Goal: Task Accomplishment & Management: Use online tool/utility

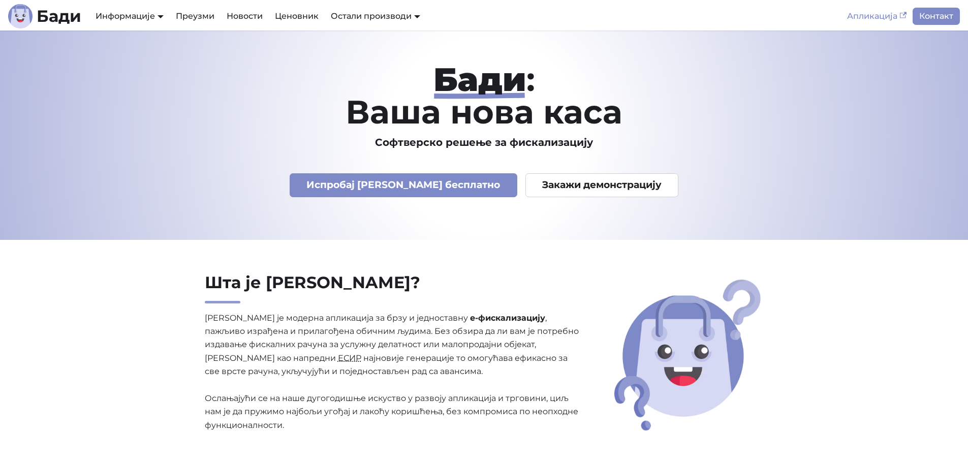
click at [863, 8] on link "Апликација" at bounding box center [877, 16] width 72 height 17
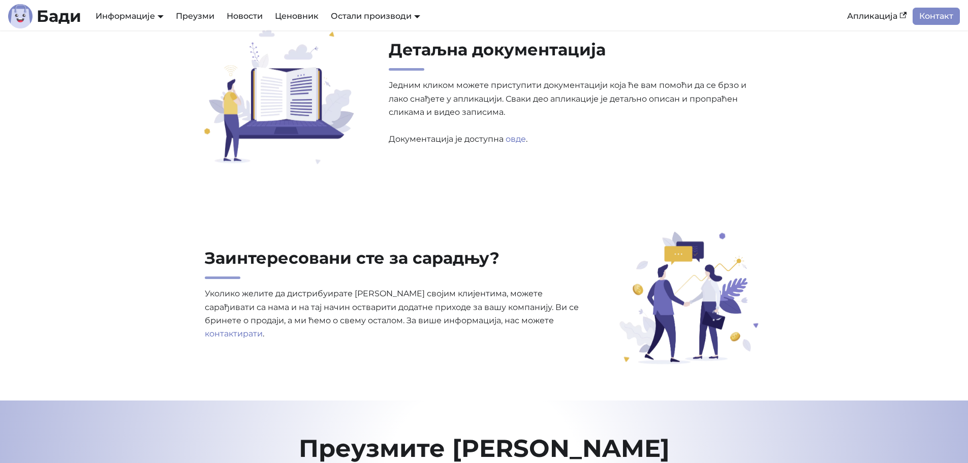
scroll to position [3202, 0]
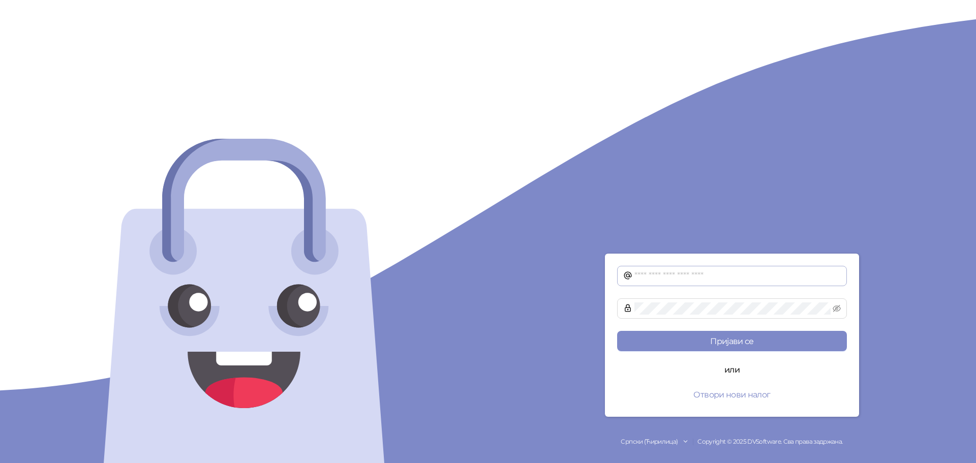
click at [717, 266] on span at bounding box center [732, 276] width 230 height 20
click at [721, 274] on input "text" at bounding box center [737, 276] width 206 height 12
type input "**********"
click at [617, 331] on button "Пријави се" at bounding box center [732, 341] width 230 height 20
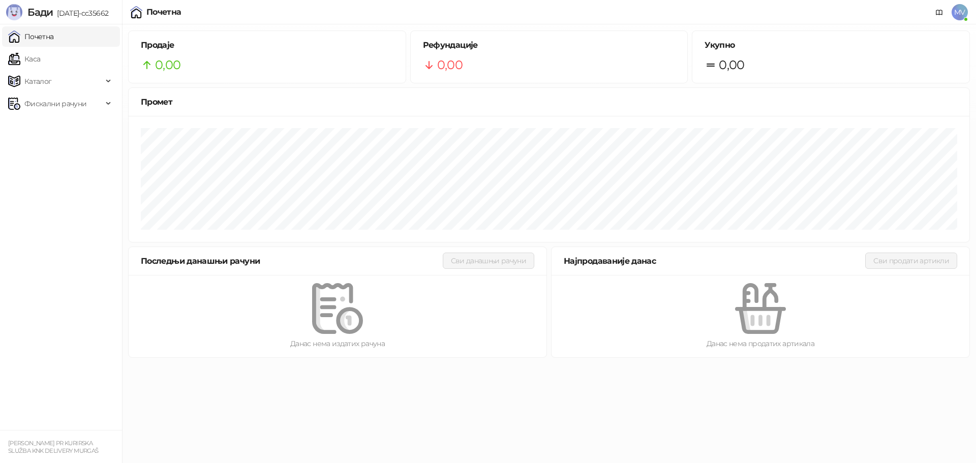
click at [967, 8] on span "MV" at bounding box center [959, 12] width 16 height 16
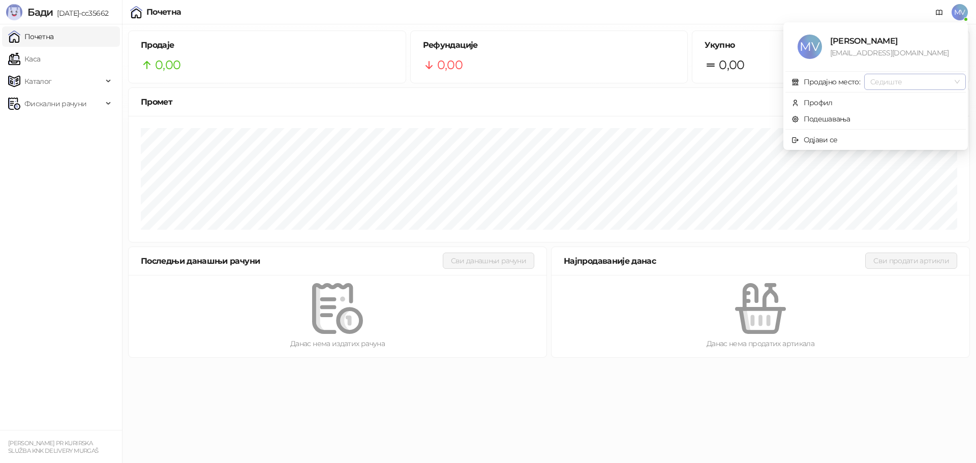
click at [940, 82] on span "Седиште" at bounding box center [914, 81] width 89 height 15
click at [780, 9] on div "Почетна MV" at bounding box center [488, 12] width 960 height 24
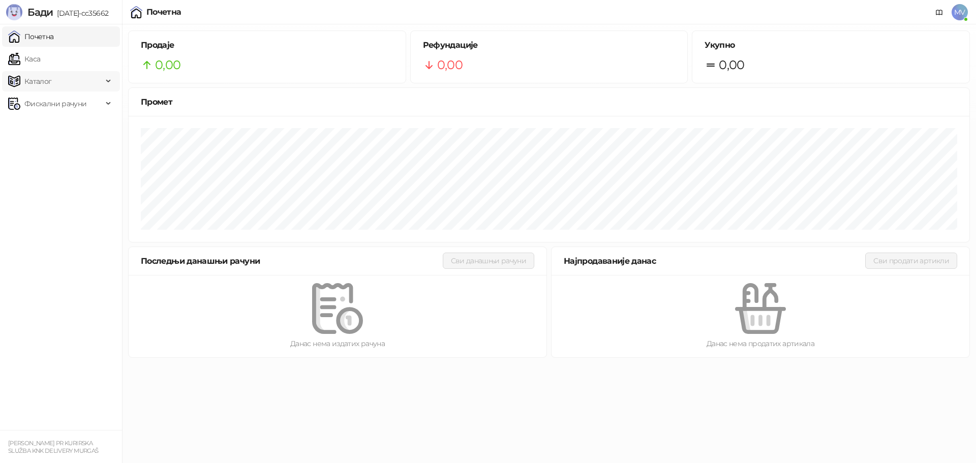
click at [65, 83] on span "Каталог" at bounding box center [55, 81] width 95 height 20
click at [77, 250] on ul "Почетна Каса Каталог Робне марке Категорије Артикли Фискални рачуни" at bounding box center [61, 227] width 122 height 406
click at [103, 168] on div "Фискални рачуни" at bounding box center [61, 173] width 118 height 20
click at [40, 66] on link "Каса" at bounding box center [24, 59] width 32 height 20
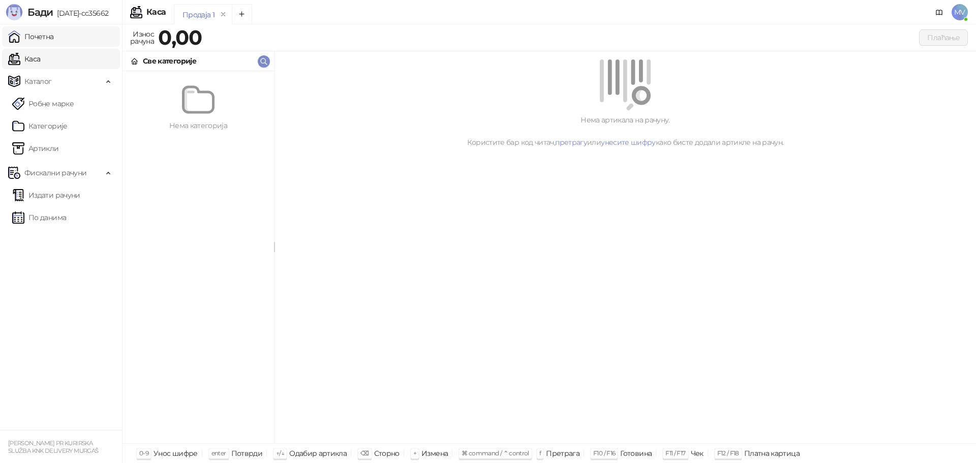
click at [54, 38] on link "Почетна" at bounding box center [31, 36] width 46 height 20
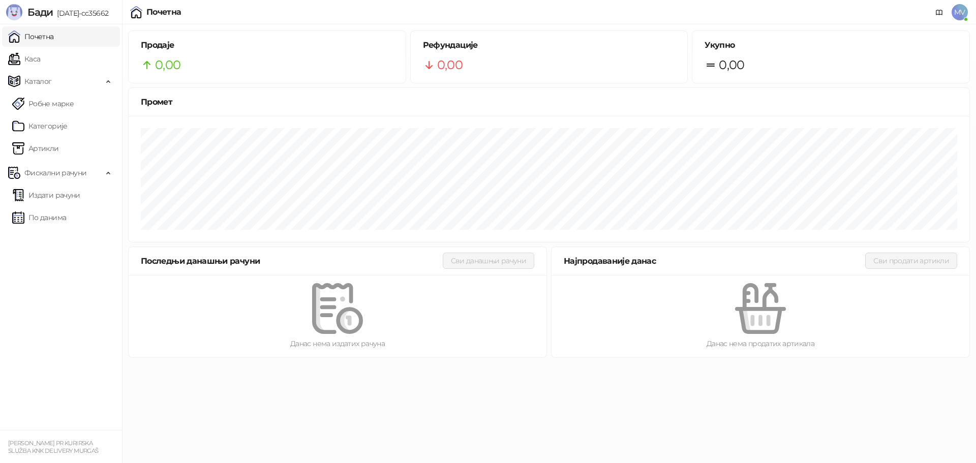
click at [959, 7] on span "MV" at bounding box center [959, 12] width 16 height 16
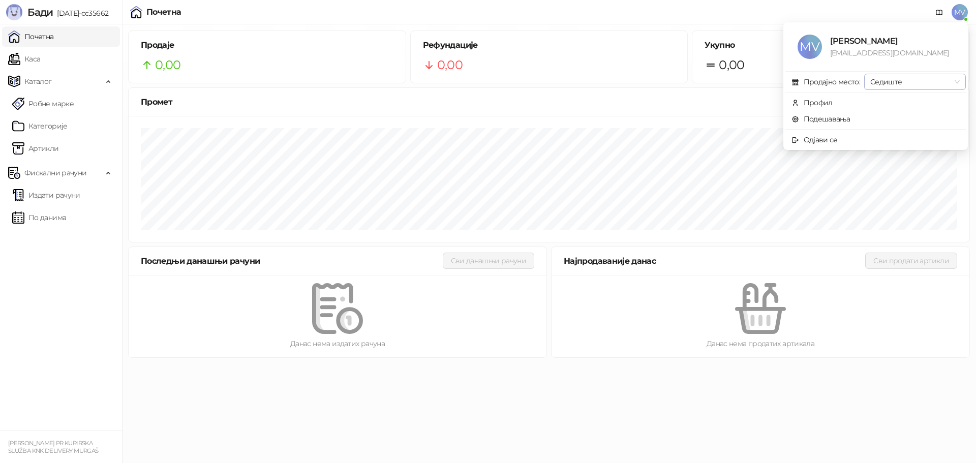
click at [939, 86] on span "Седиште" at bounding box center [914, 81] width 89 height 15
click at [916, 97] on div "Седиште" at bounding box center [914, 102] width 85 height 11
click at [901, 77] on span "Седиште" at bounding box center [914, 81] width 89 height 15
click at [907, 96] on div "Седиште" at bounding box center [915, 102] width 98 height 16
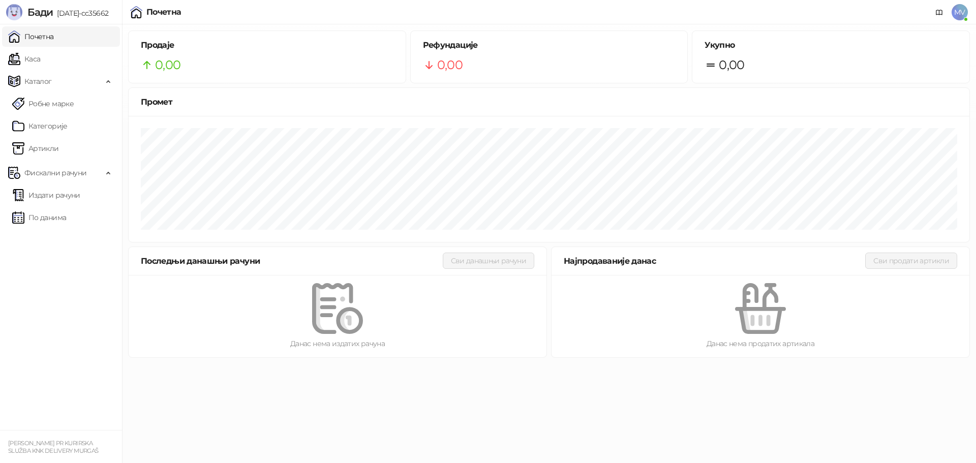
click at [860, 12] on div "Почетна MV" at bounding box center [488, 12] width 960 height 24
click at [59, 150] on link "Артикли" at bounding box center [35, 148] width 47 height 20
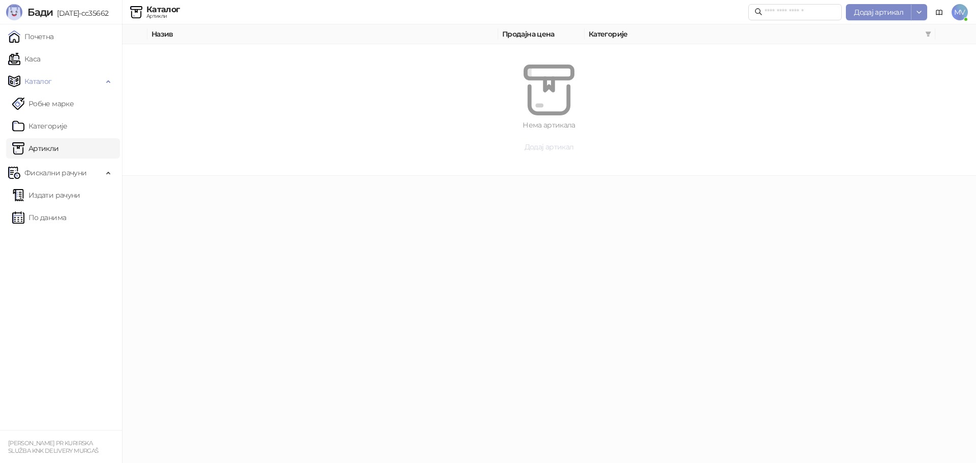
click at [550, 148] on span "Додај артикал" at bounding box center [549, 146] width 49 height 9
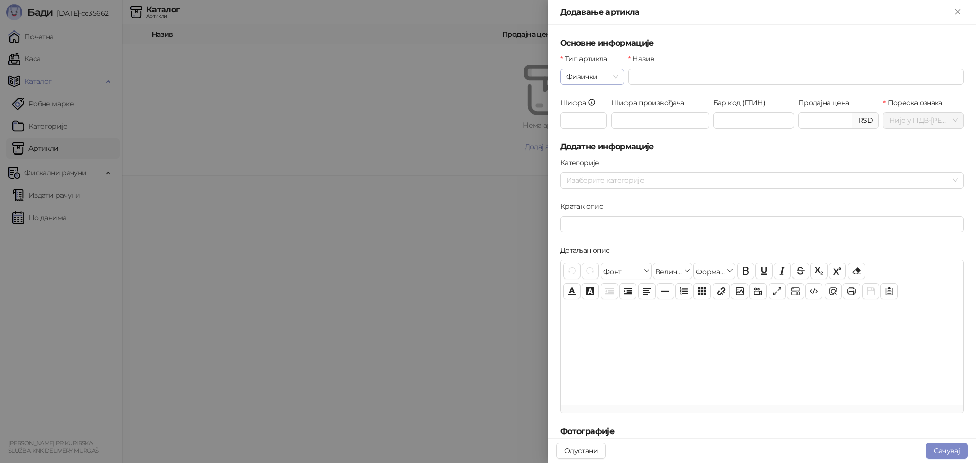
click at [589, 79] on span "Физички" at bounding box center [592, 76] width 52 height 15
click at [602, 134] on div "Услуга" at bounding box center [591, 129] width 46 height 11
click at [640, 72] on input "Назив" at bounding box center [795, 77] width 335 height 16
click at [695, 59] on div "Назив" at bounding box center [795, 60] width 335 height 15
click at [672, 73] on input "Назив" at bounding box center [795, 77] width 335 height 16
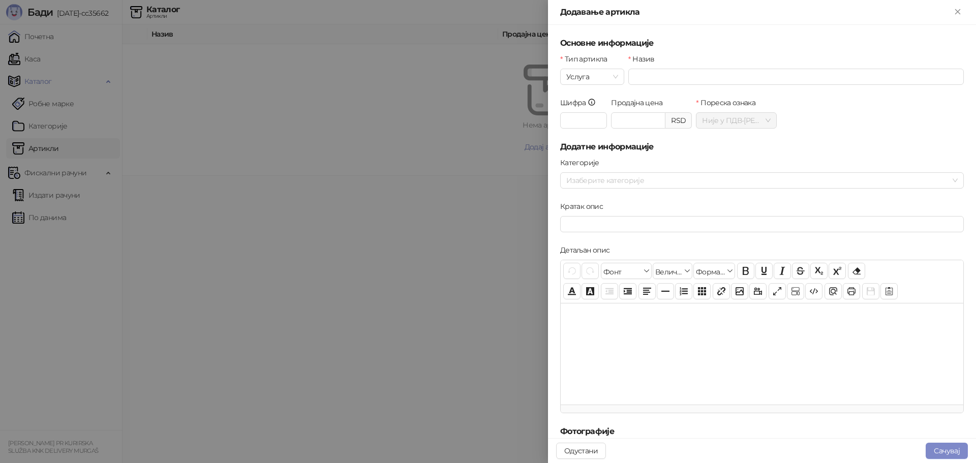
click at [683, 48] on h5 "Основне информације" at bounding box center [762, 43] width 404 height 12
click at [669, 71] on input "Назив" at bounding box center [795, 77] width 335 height 16
type input "**********"
type input "*"
type input "******"
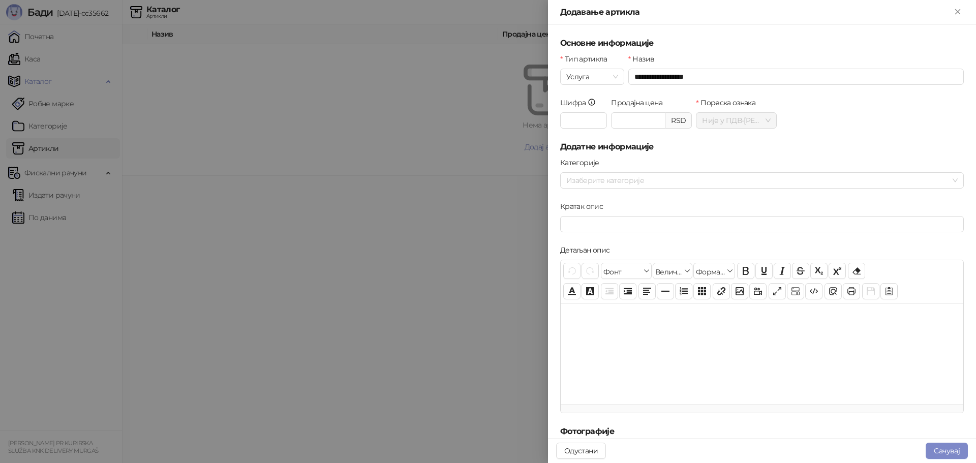
click at [744, 170] on div "Категорије" at bounding box center [762, 164] width 404 height 15
click at [756, 174] on div at bounding box center [756, 180] width 389 height 14
click at [836, 132] on div "Шифра * Продајна цена ****** RSD Пореска ознака Није у ПДВ - А ( 0,00 %)" at bounding box center [762, 119] width 408 height 44
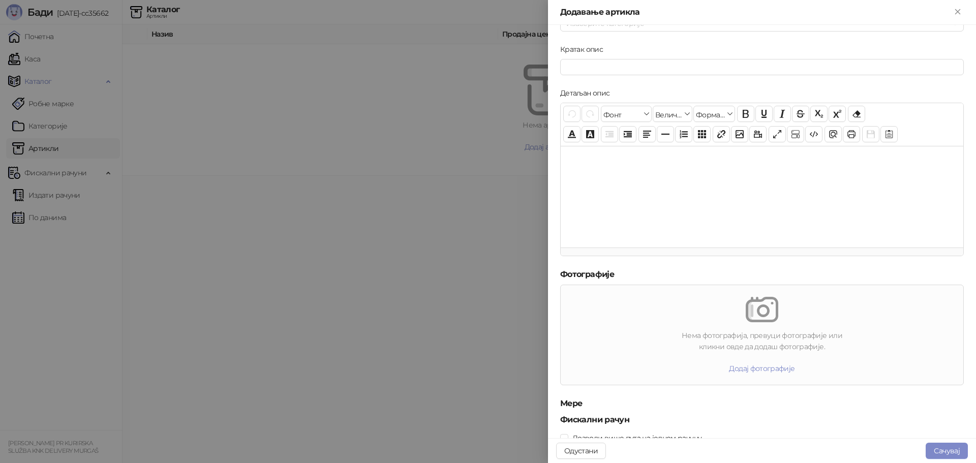
scroll to position [190, 0]
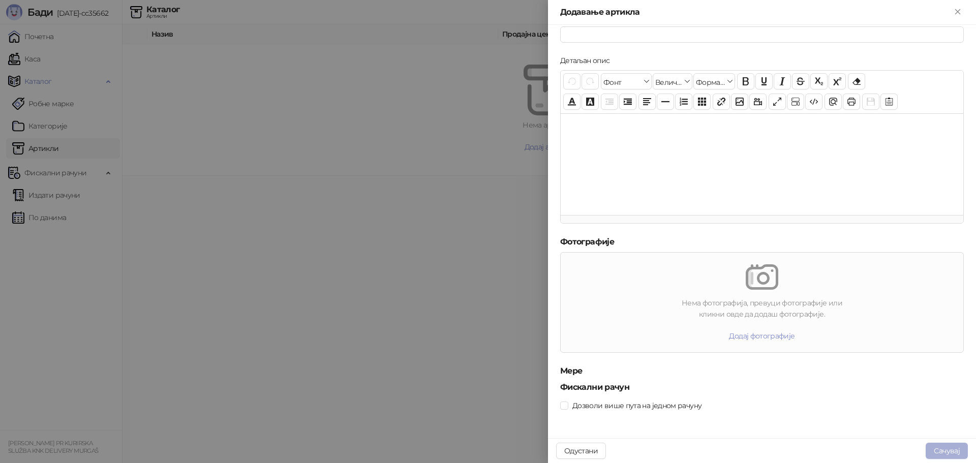
click at [939, 443] on button "Сачувај" at bounding box center [947, 451] width 42 height 16
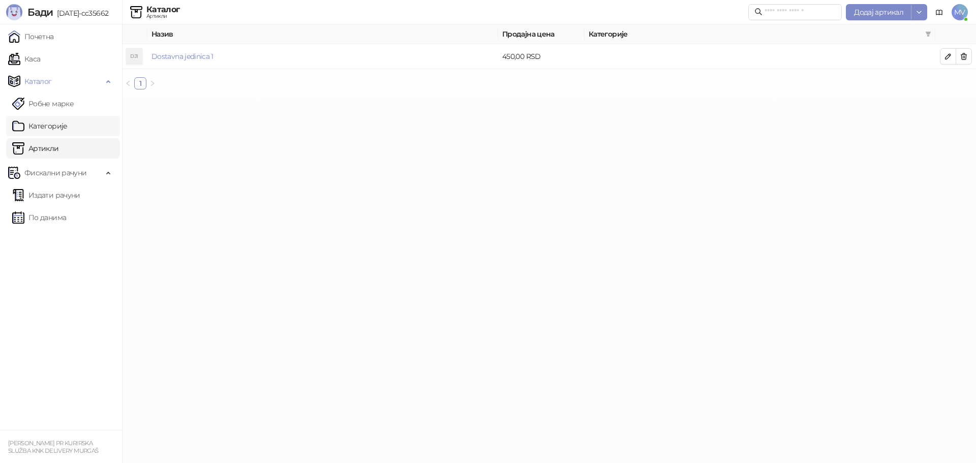
click at [64, 123] on link "Категорије" at bounding box center [39, 126] width 55 height 20
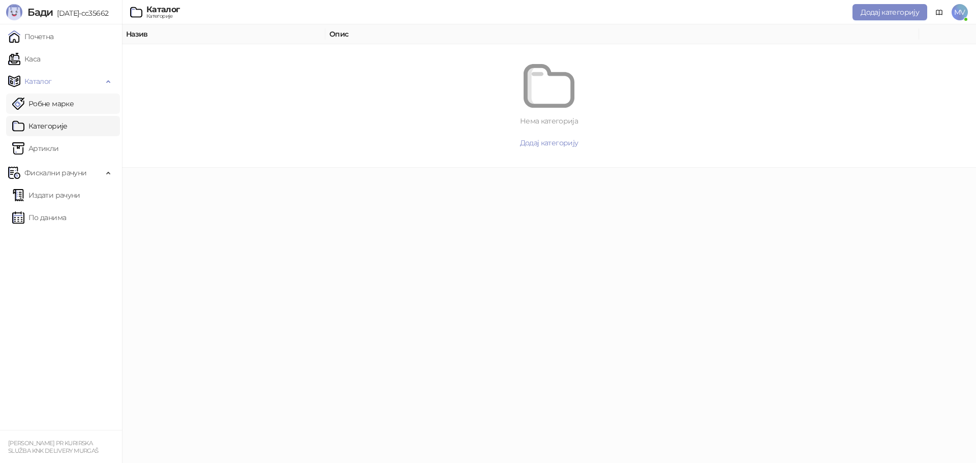
click at [65, 104] on link "Робне марке" at bounding box center [42, 104] width 61 height 20
click at [52, 42] on link "Почетна" at bounding box center [31, 36] width 46 height 20
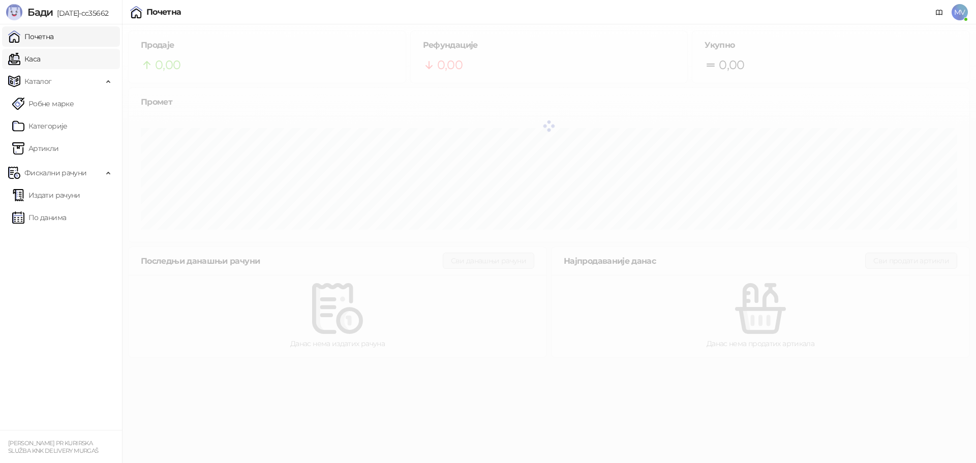
click at [40, 58] on link "Каса" at bounding box center [24, 59] width 32 height 20
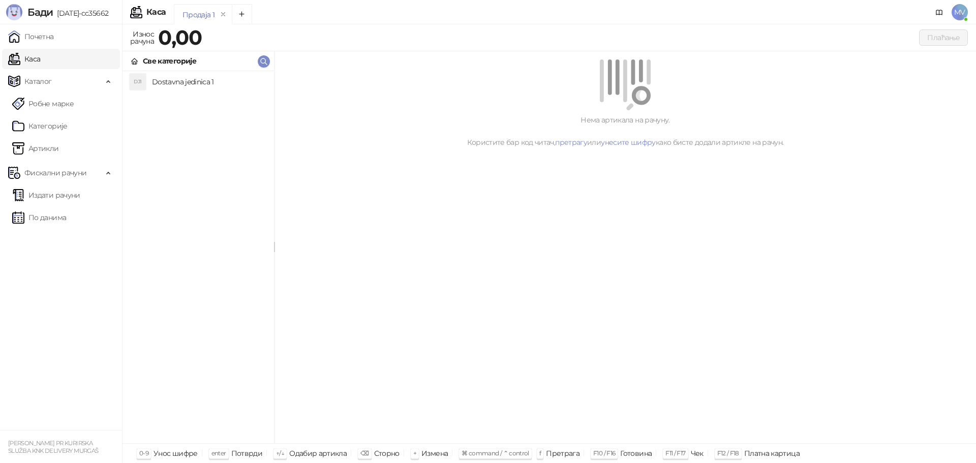
click at [171, 82] on h4 "Dostavna jedinica 1" at bounding box center [209, 82] width 114 height 16
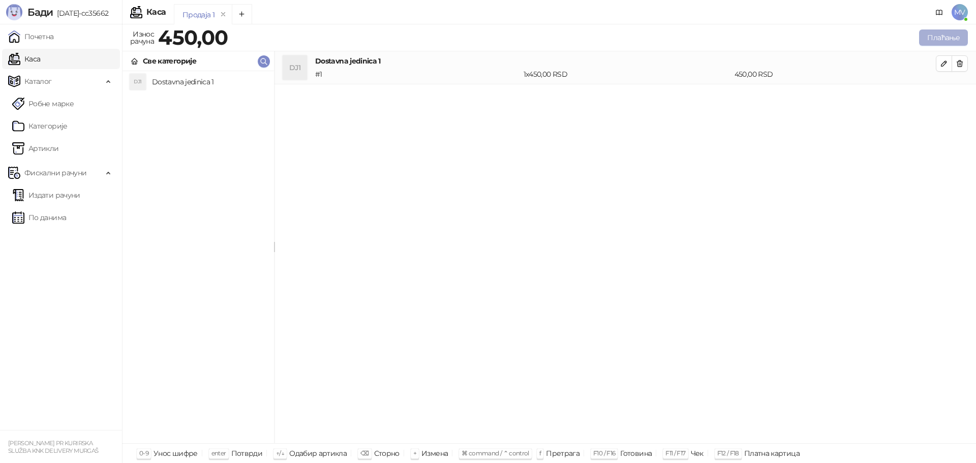
click at [949, 34] on button "Плаћање" at bounding box center [943, 37] width 49 height 16
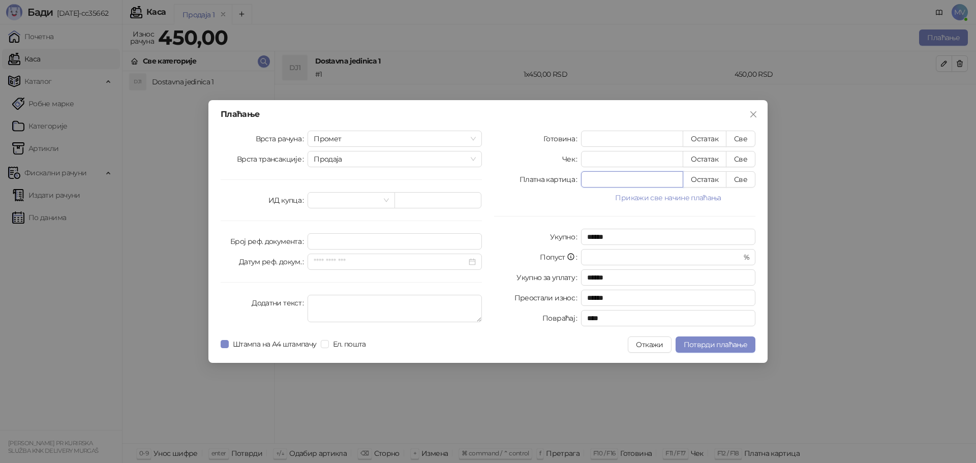
click at [610, 180] on input "*" at bounding box center [631, 179] width 101 height 15
click at [530, 204] on div "Готовина * Остатак Све Чек * Остатак Све Платна картица * Остатак Све Прикажи с…" at bounding box center [624, 231] width 273 height 200
click at [413, 139] on span "Промет" at bounding box center [395, 138] width 162 height 15
click at [524, 137] on div "Готовина" at bounding box center [537, 139] width 87 height 16
click at [420, 158] on span "Продаја" at bounding box center [395, 158] width 162 height 15
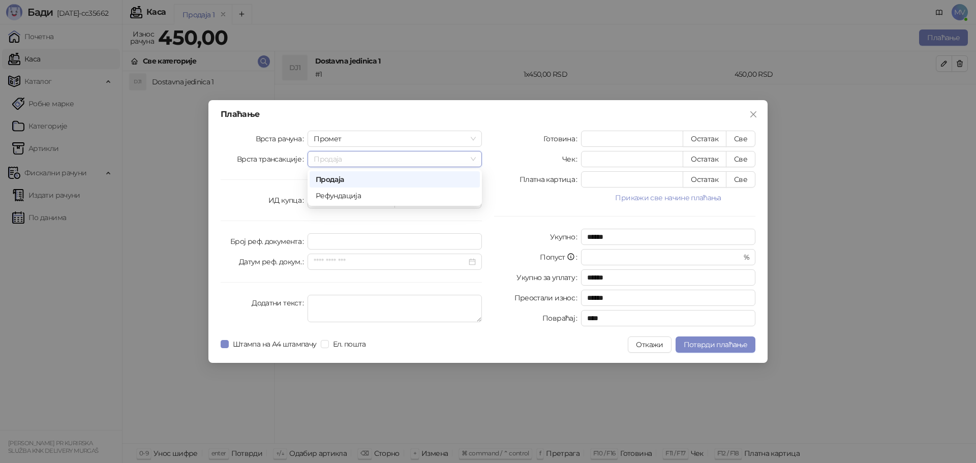
click at [519, 146] on div "Готовина" at bounding box center [537, 139] width 87 height 16
click at [360, 198] on input "search" at bounding box center [347, 200] width 66 height 15
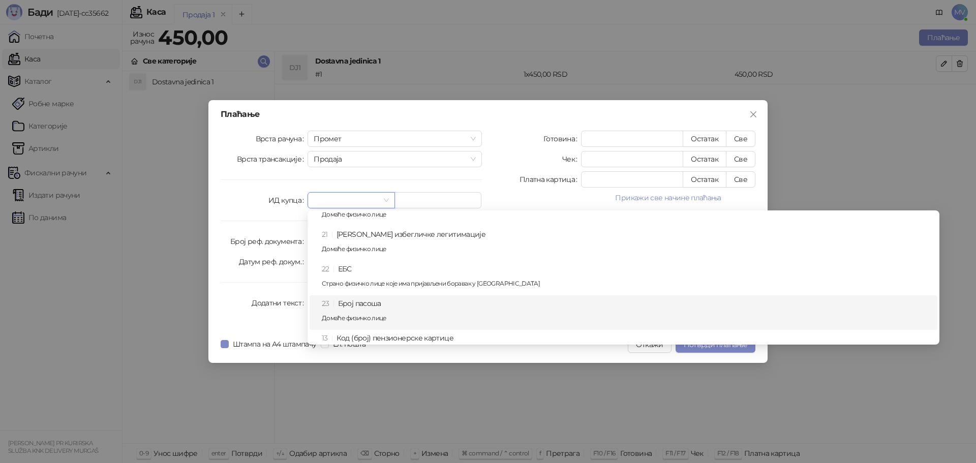
scroll to position [356, 0]
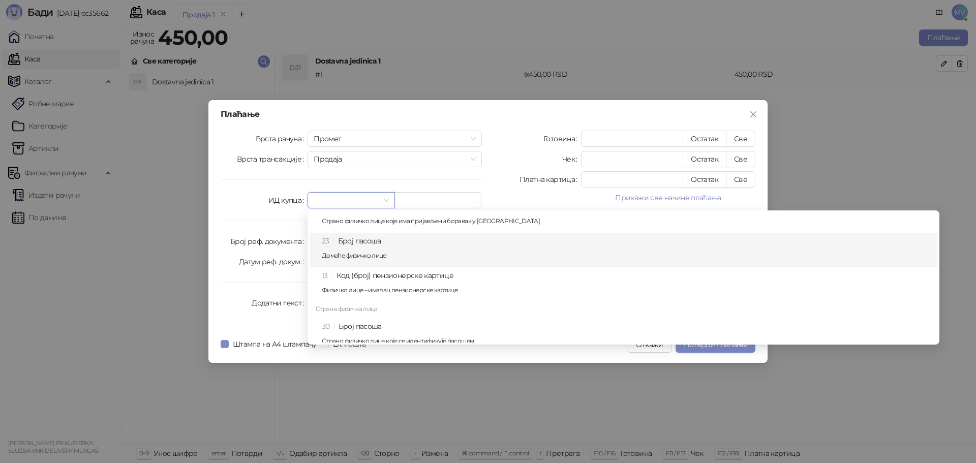
click at [277, 199] on label "ИД купца" at bounding box center [287, 200] width 39 height 16
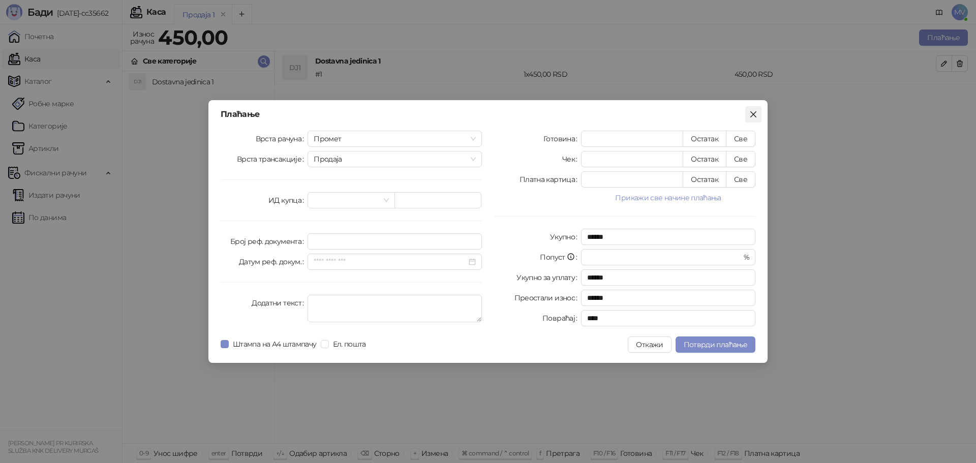
click at [754, 113] on icon "close" at bounding box center [753, 114] width 6 height 6
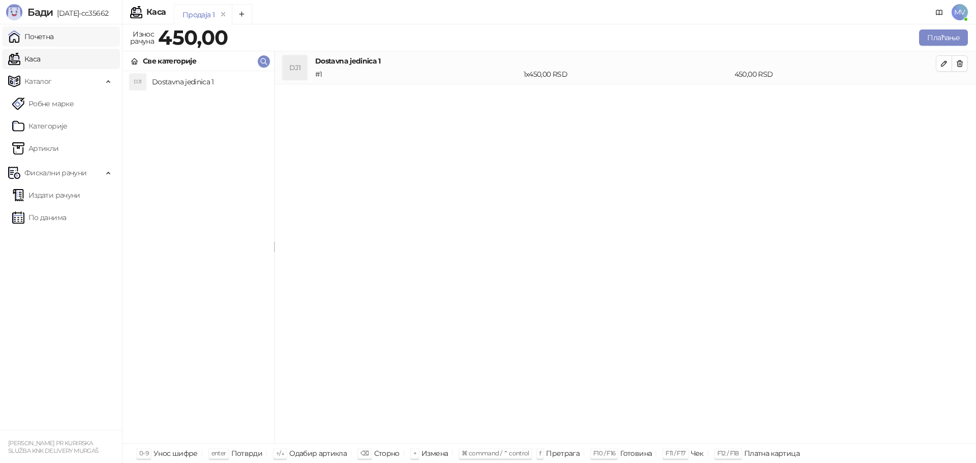
click at [54, 41] on link "Почетна" at bounding box center [31, 36] width 46 height 20
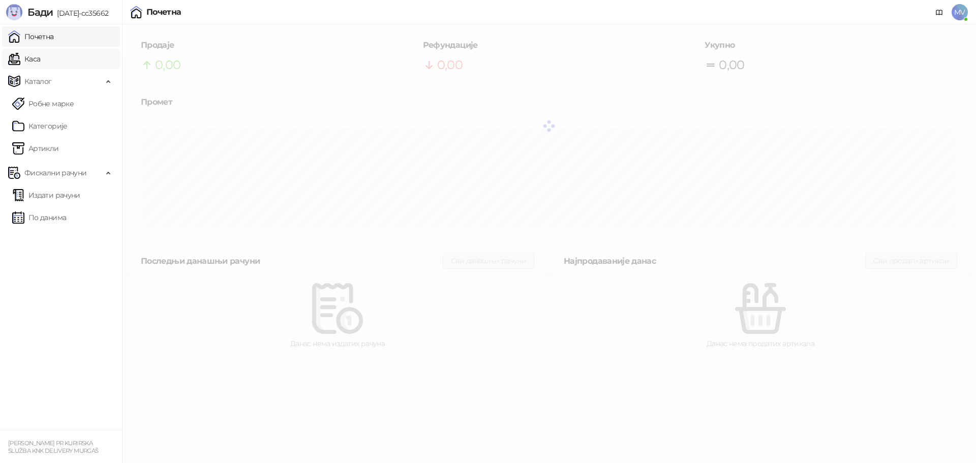
click at [40, 52] on link "Каса" at bounding box center [24, 59] width 32 height 20
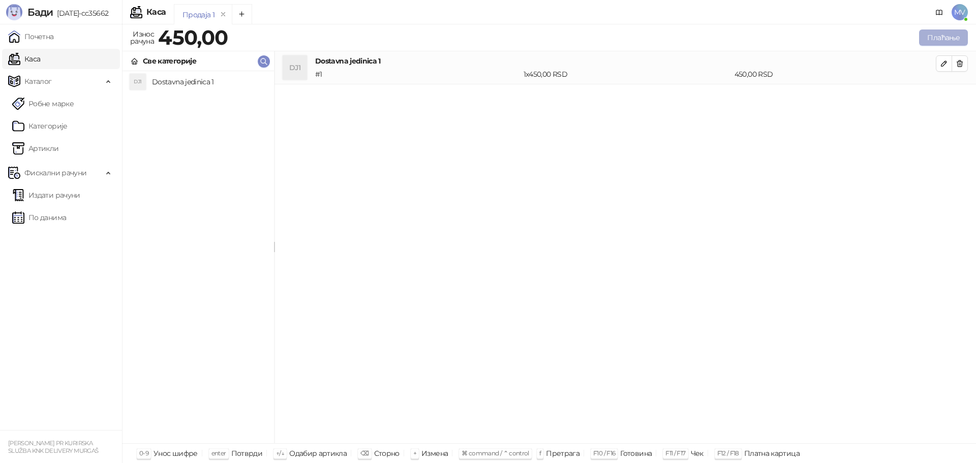
click at [930, 41] on button "Плаћање" at bounding box center [943, 37] width 49 height 16
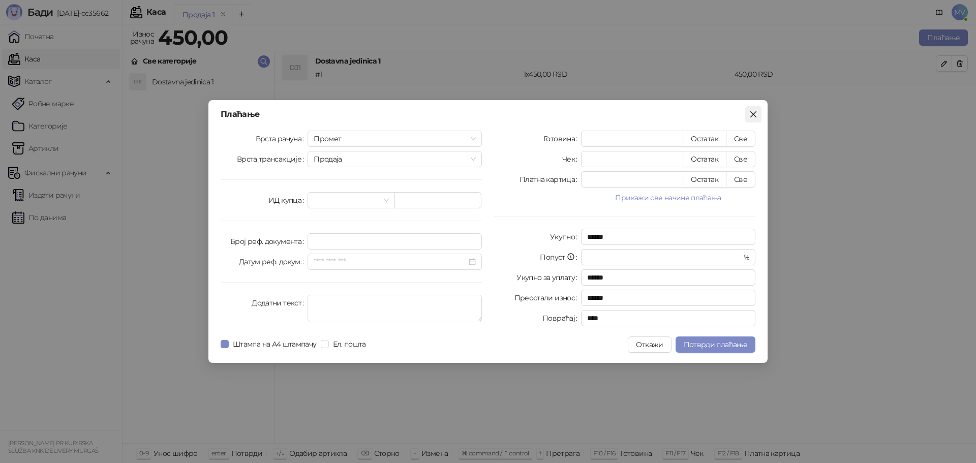
click at [754, 111] on icon "close" at bounding box center [753, 114] width 8 height 8
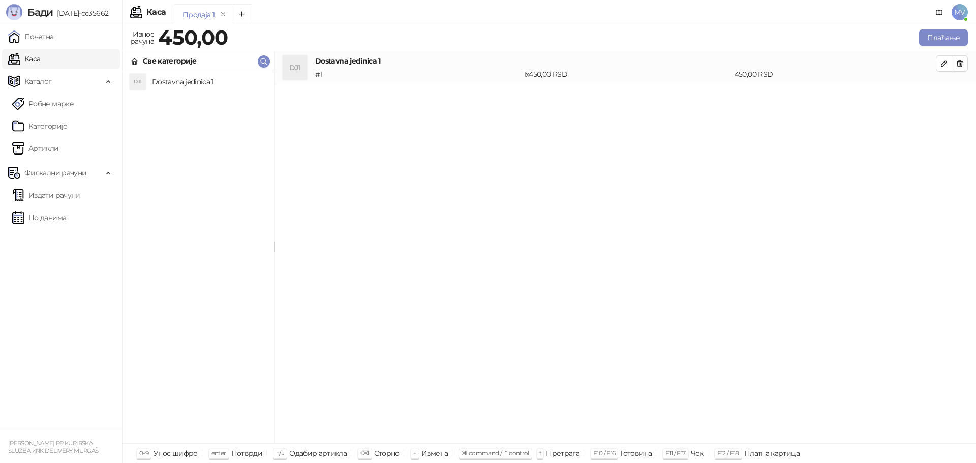
click at [962, 12] on span "MV" at bounding box center [959, 12] width 16 height 16
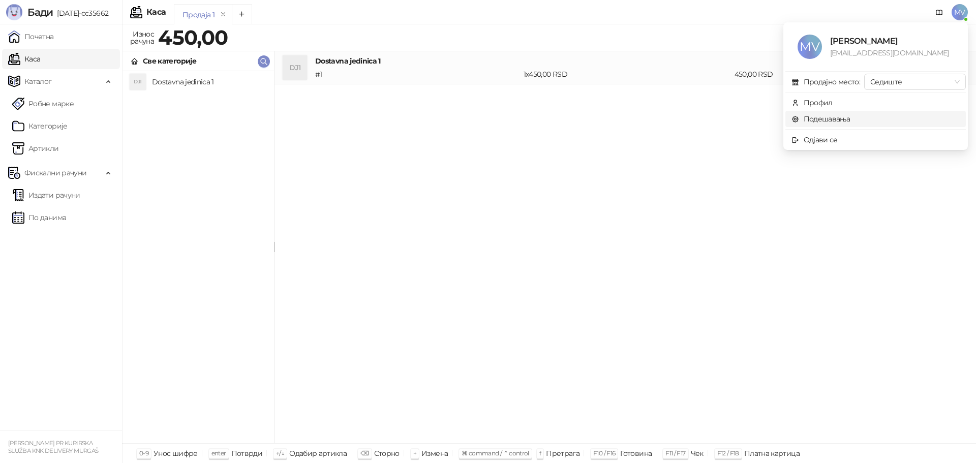
click at [850, 118] on link "Подешавања" at bounding box center [820, 118] width 59 height 9
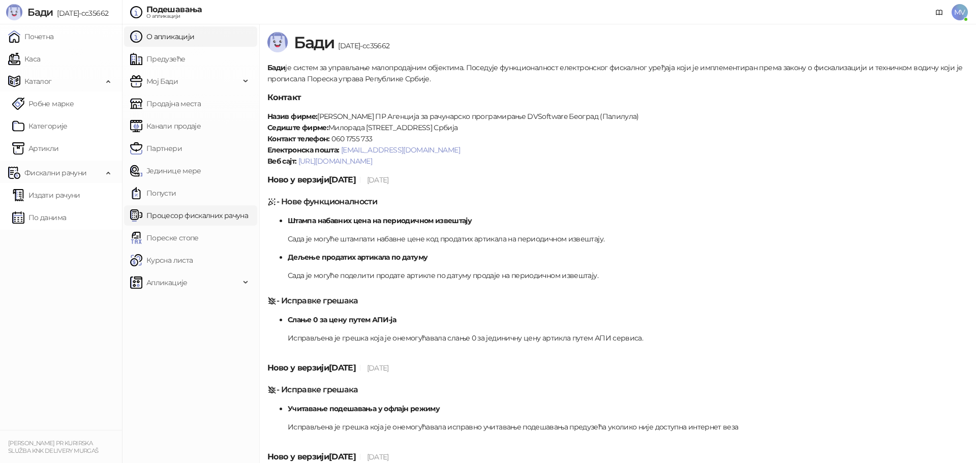
click at [220, 220] on link "Процесор фискалних рачуна" at bounding box center [189, 215] width 118 height 20
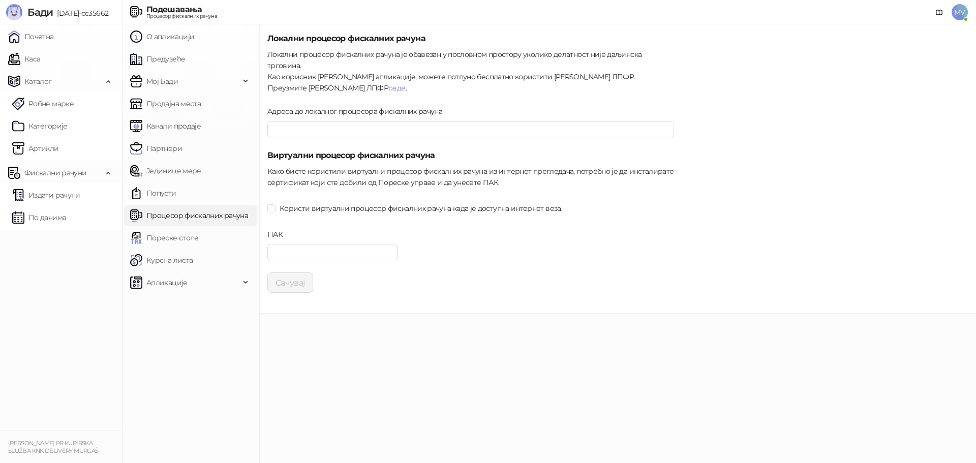
type input "**********"
click at [292, 244] on input "ПАК" at bounding box center [332, 252] width 130 height 16
click at [334, 217] on form "**********" at bounding box center [470, 163] width 407 height 260
click at [364, 245] on input "ПАК" at bounding box center [332, 252] width 130 height 16
click at [352, 167] on div "Како бисте користили виртуални процесор фискалних рачуна из интернет прегледача…" at bounding box center [470, 177] width 407 height 22
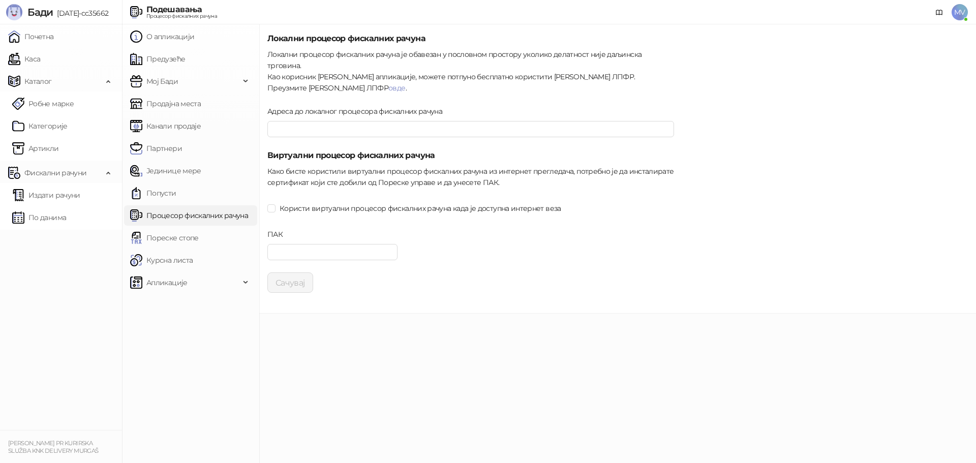
click at [500, 281] on div "Сачувај" at bounding box center [470, 282] width 407 height 20
click at [639, 200] on div "Користи виртуални процесор фискалних рачуна када је доступна интернет веза" at bounding box center [470, 208] width 407 height 16
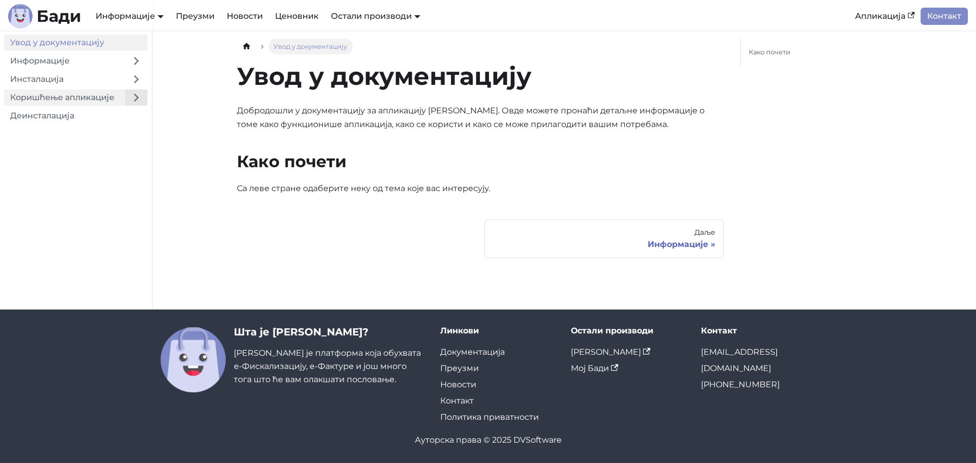
click at [132, 101] on button "Expand sidebar category 'Коришћење апликације'" at bounding box center [136, 97] width 22 height 16
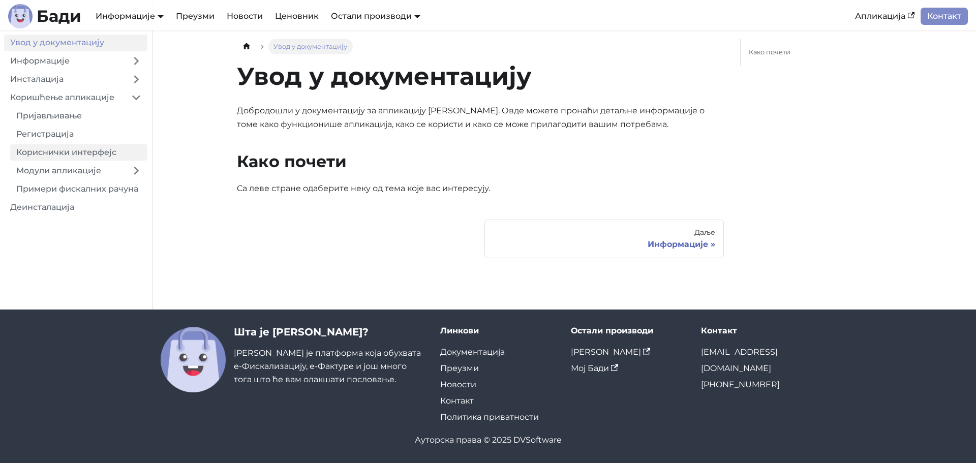
click at [124, 149] on link "Кориснички интерфејс" at bounding box center [78, 152] width 137 height 16
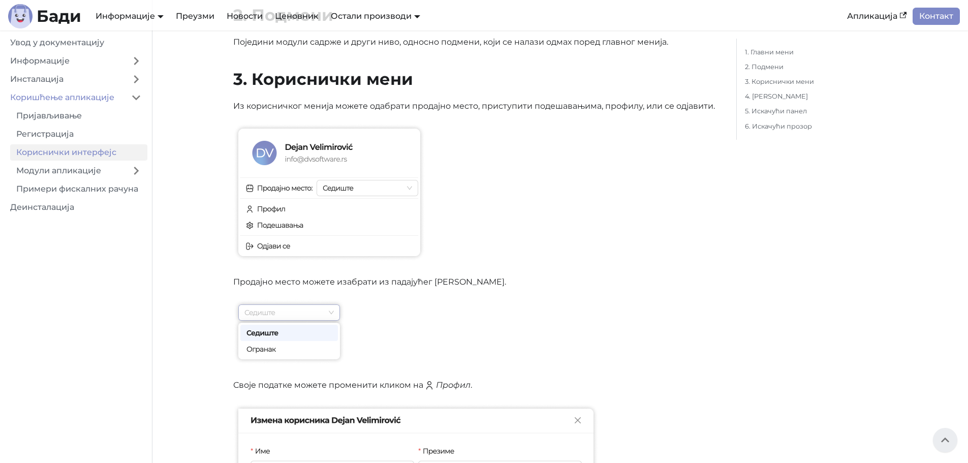
scroll to position [305, 0]
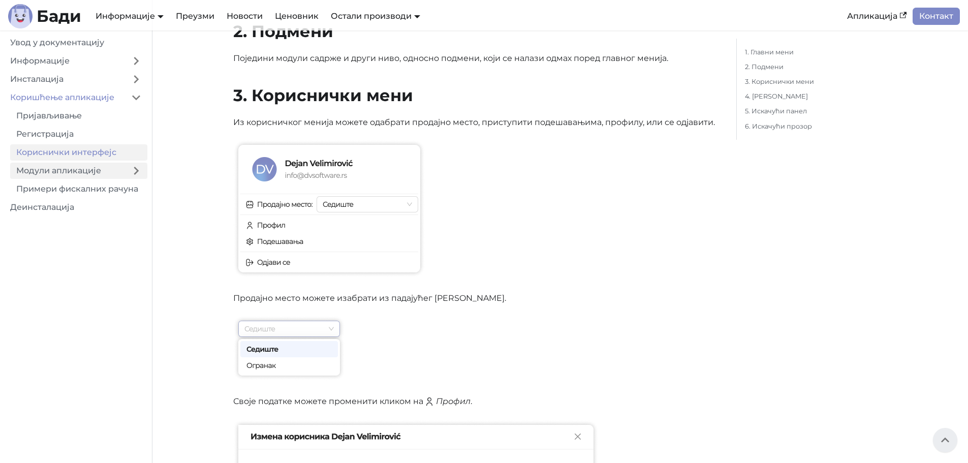
click at [100, 174] on link "Модули апликације" at bounding box center [67, 171] width 115 height 16
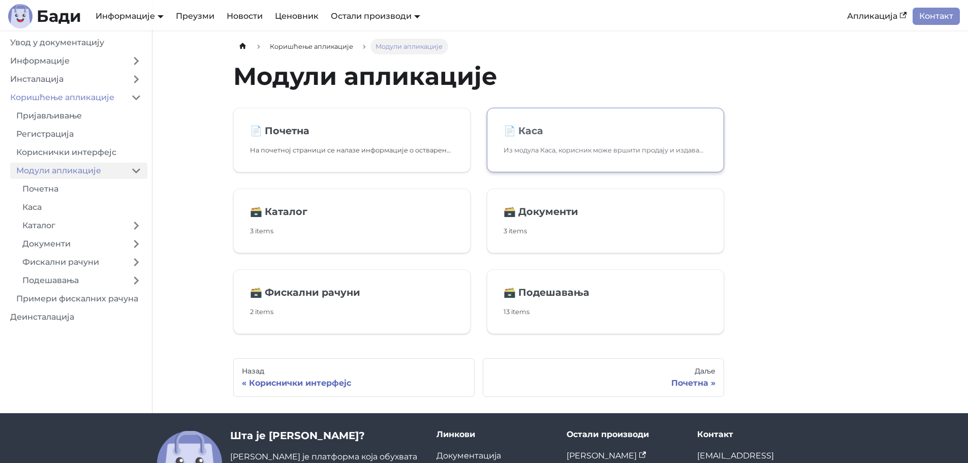
click at [525, 148] on p "Из модула Каса, корисник може вршити продају и издавање фискалних рачуна." at bounding box center [606, 150] width 204 height 11
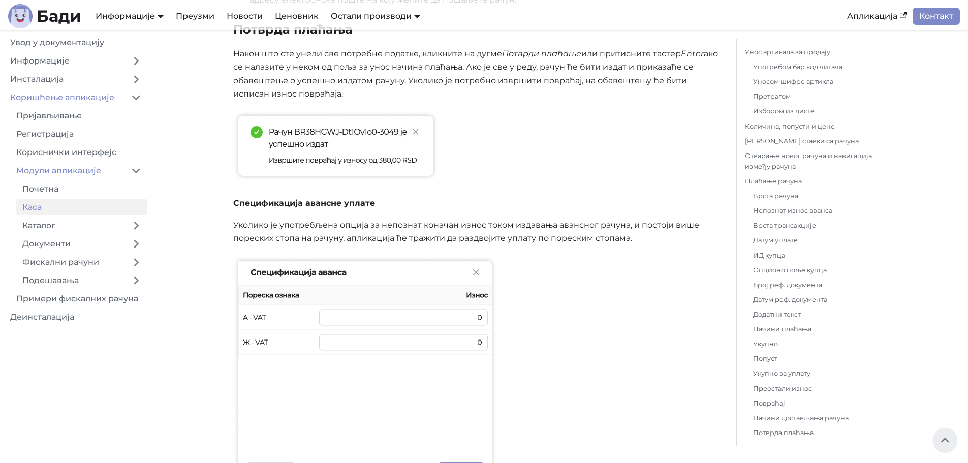
scroll to position [4676, 0]
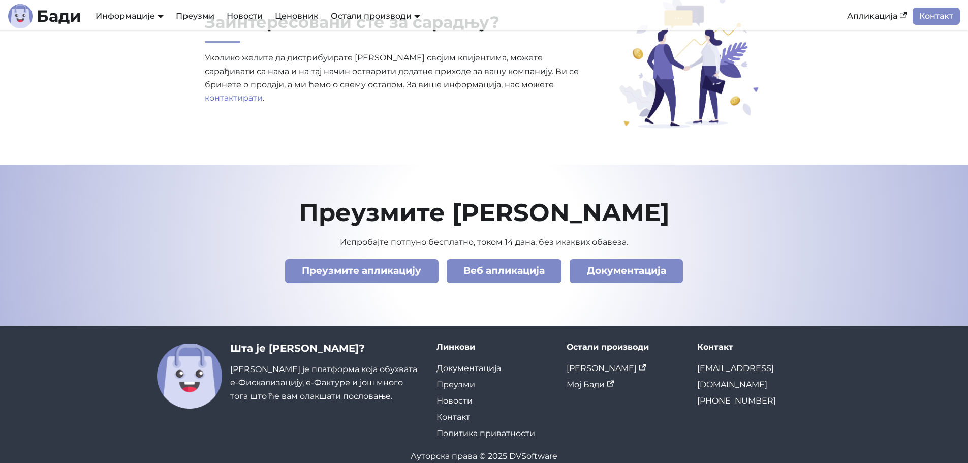
scroll to position [3478, 0]
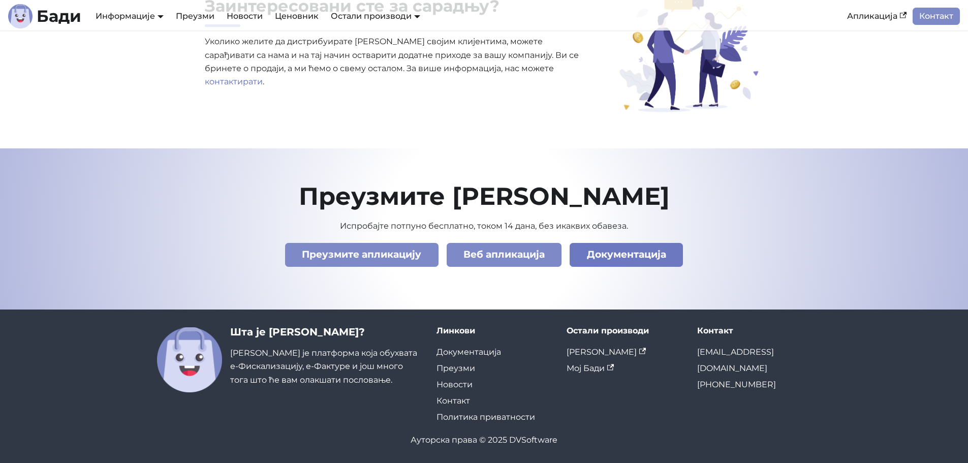
click at [656, 260] on link "Документација" at bounding box center [626, 255] width 113 height 24
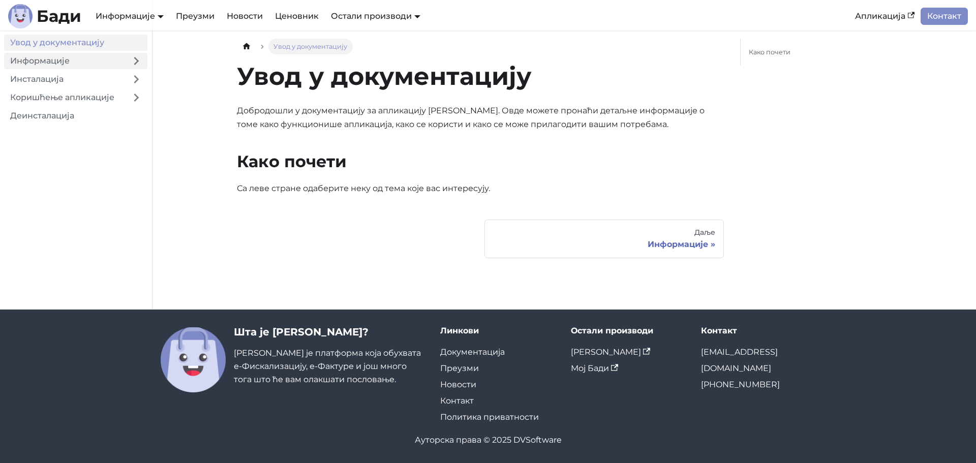
click at [113, 63] on link "Информације" at bounding box center [64, 61] width 121 height 16
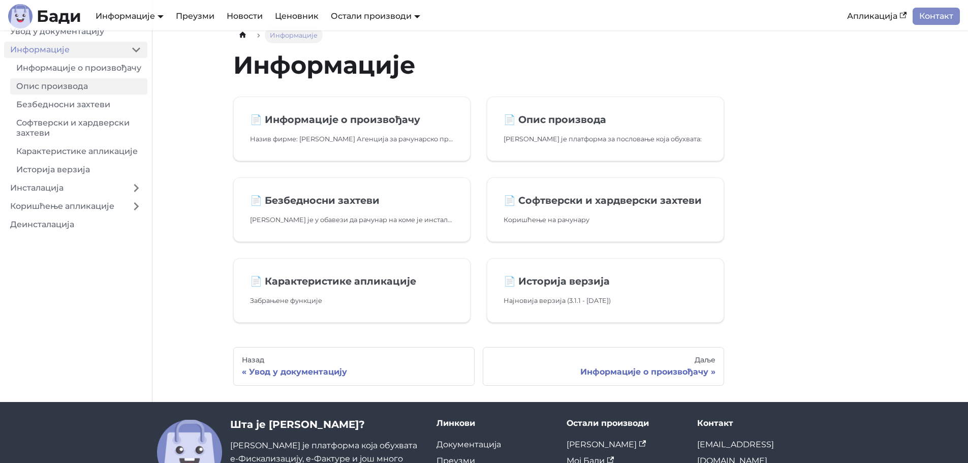
scroll to position [2, 0]
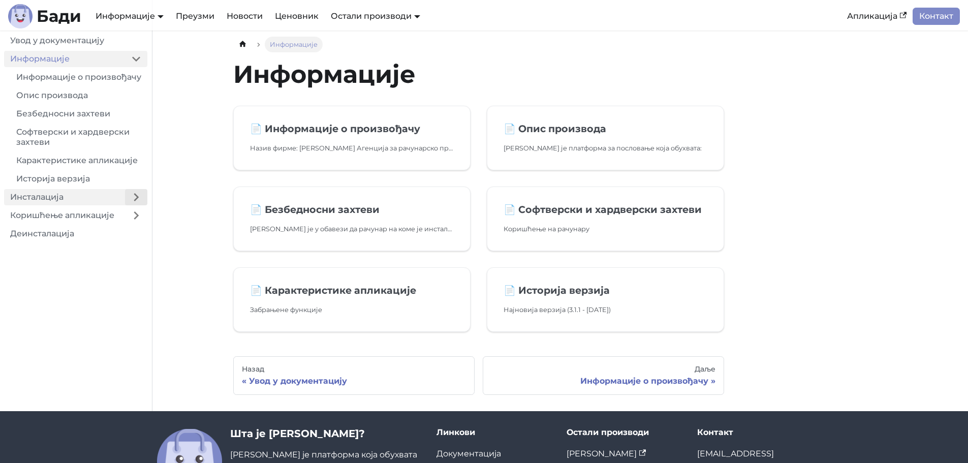
click at [131, 205] on button "Expand sidebar category 'Инсталација'" at bounding box center [136, 197] width 22 height 16
click at [134, 258] on button "Expand sidebar category 'Коришћење апликације'" at bounding box center [136, 252] width 22 height 16
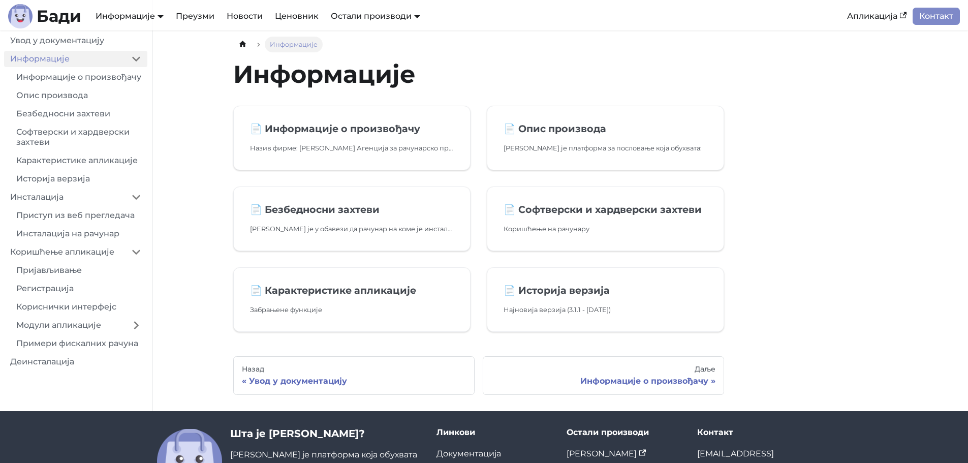
scroll to position [53, 0]
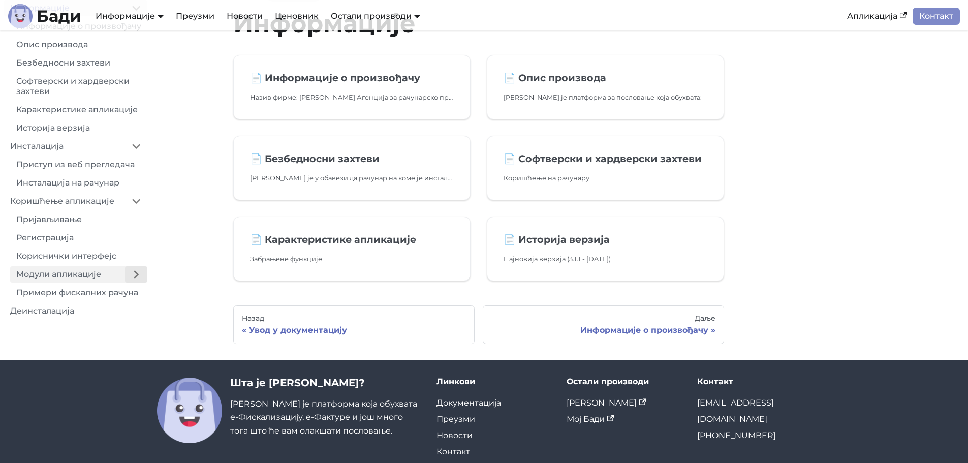
click at [132, 277] on button "Expand sidebar category 'Модули апликације'" at bounding box center [136, 274] width 22 height 16
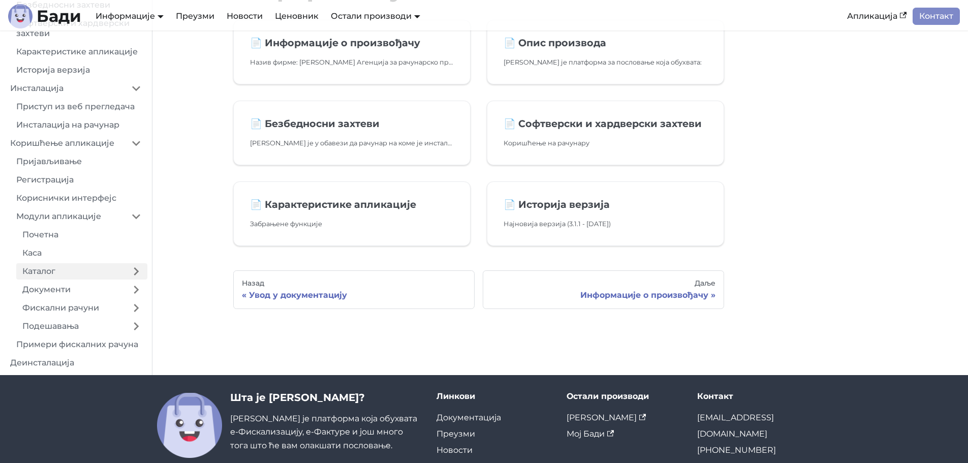
scroll to position [104, 0]
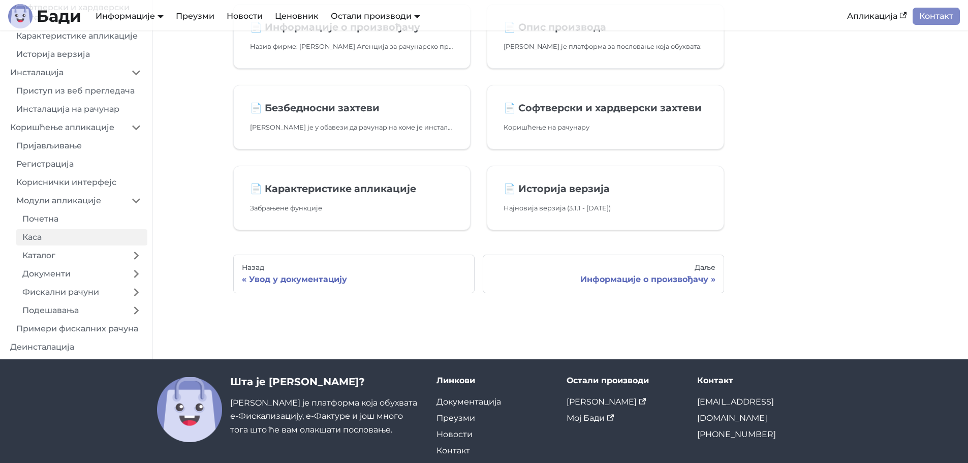
click at [71, 237] on link "Каса" at bounding box center [81, 237] width 131 height 16
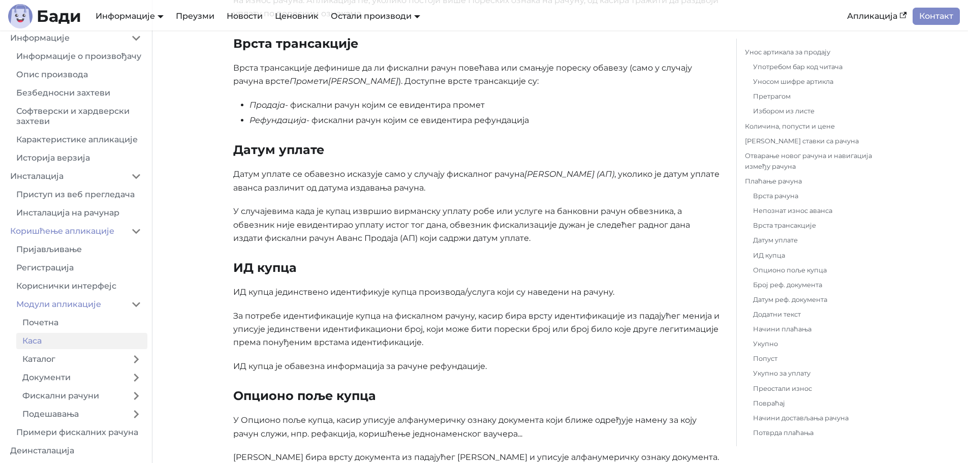
scroll to position [3049, 0]
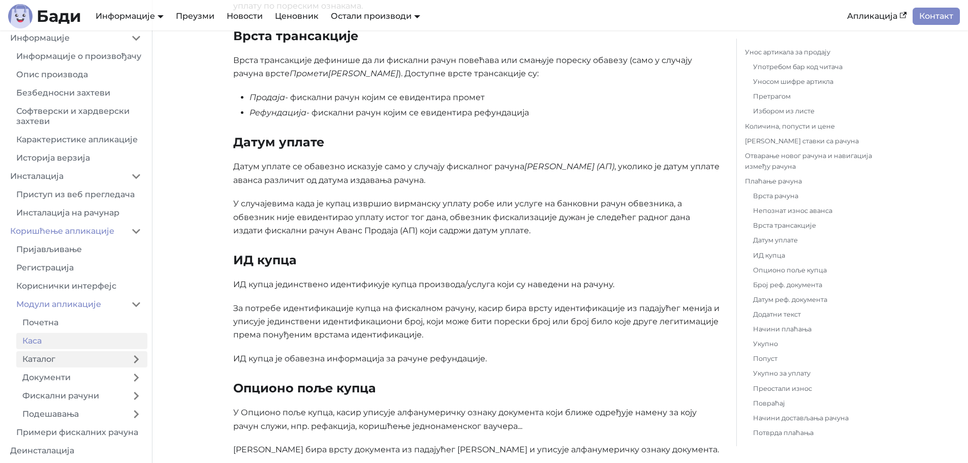
click at [107, 365] on link "Каталог" at bounding box center [70, 359] width 109 height 16
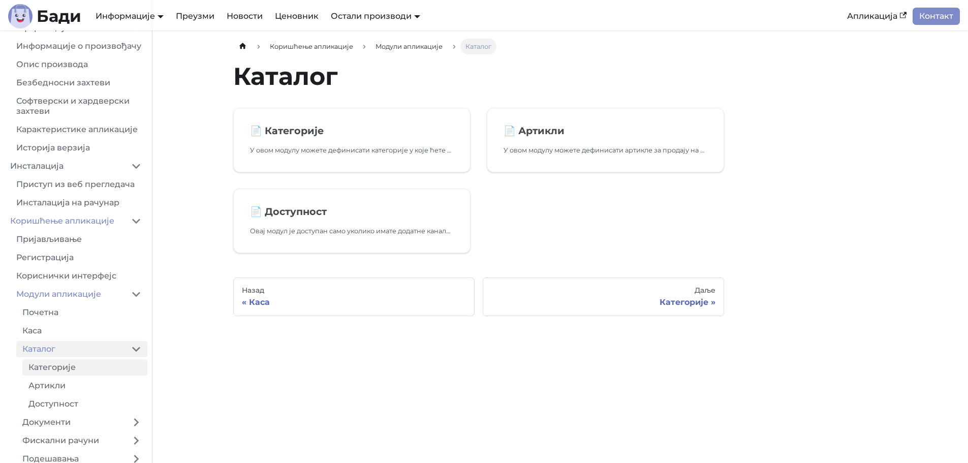
click at [106, 376] on link "Категорије" at bounding box center [84, 367] width 125 height 16
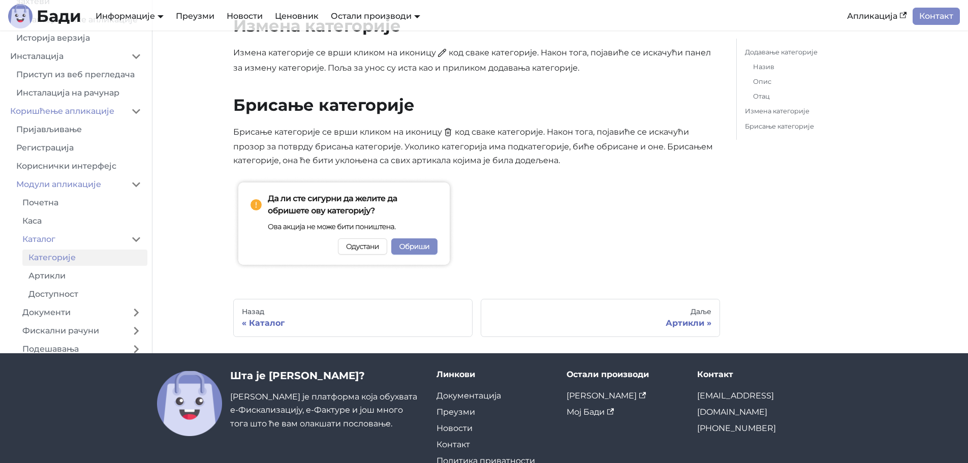
scroll to position [966, 0]
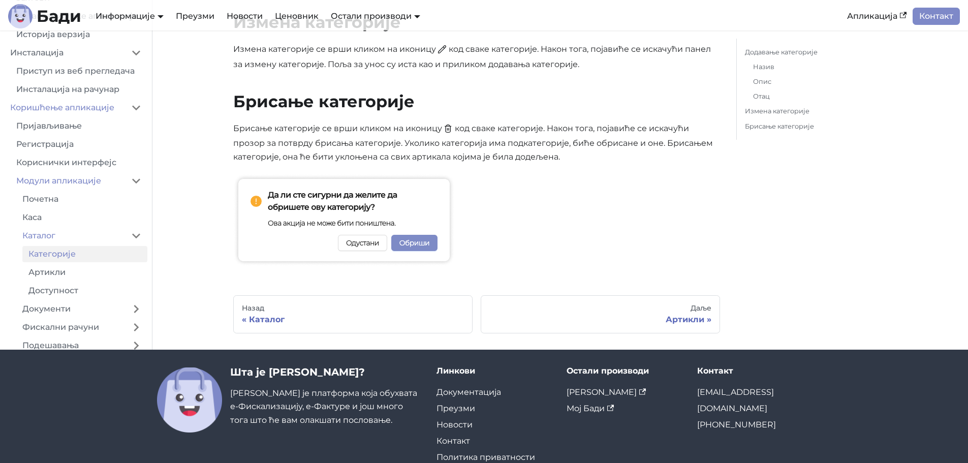
click at [104, 273] on ul "Категорије Артикли Доступност" at bounding box center [81, 272] width 131 height 53
click at [109, 279] on link "Артикли" at bounding box center [84, 272] width 125 height 16
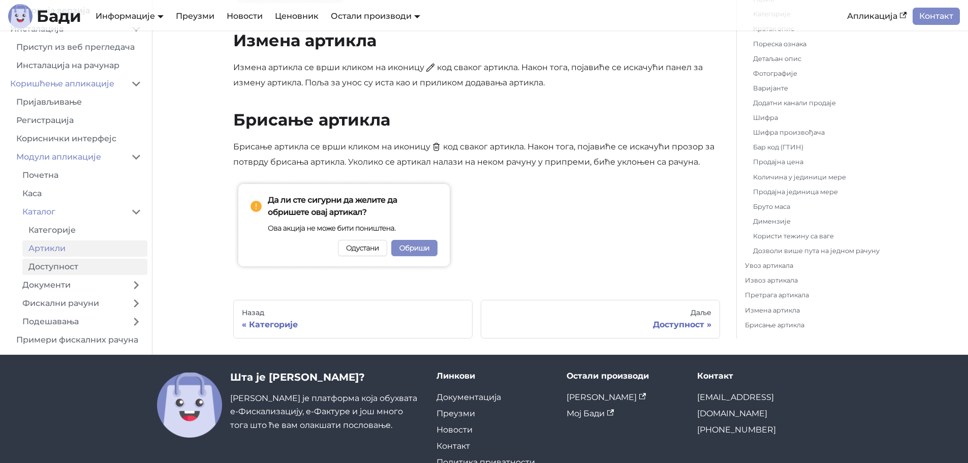
scroll to position [88, 0]
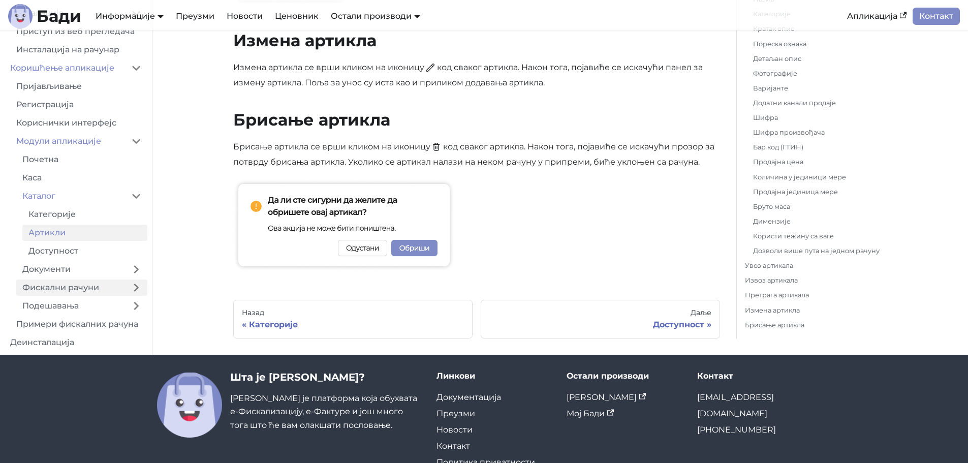
click at [114, 289] on link "Фискални рачуни" at bounding box center [70, 288] width 109 height 16
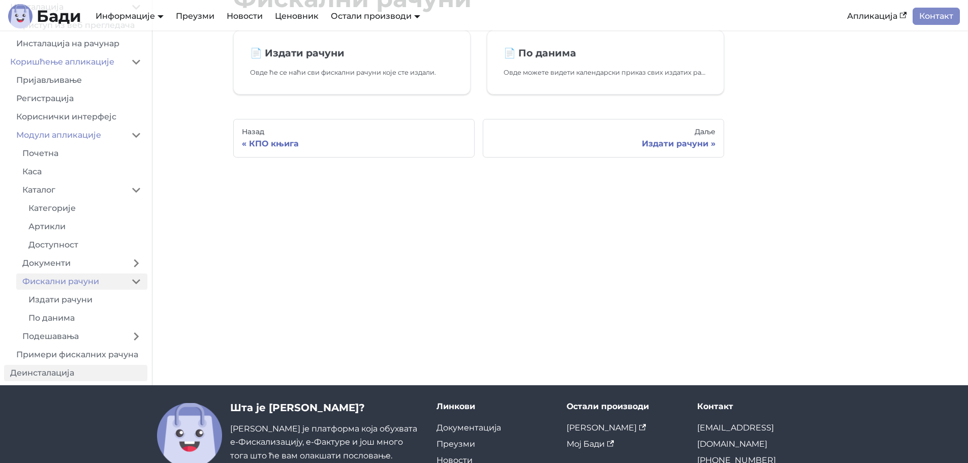
scroll to position [102, 0]
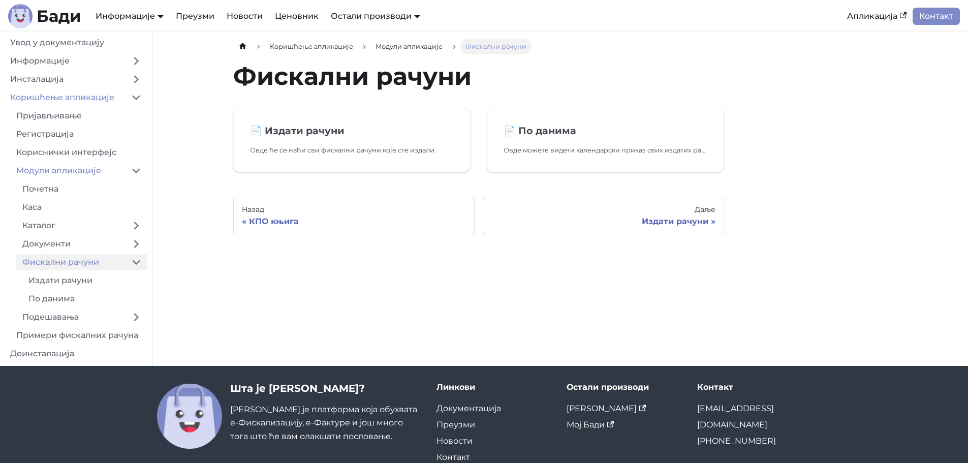
click at [130, 70] on ul "Увод у документацију Информације Инсталација Коришћење апликације Пријављивање …" at bounding box center [75, 198] width 143 height 327
click at [129, 75] on button "Expand sidebar category 'Инсталација'" at bounding box center [136, 79] width 22 height 16
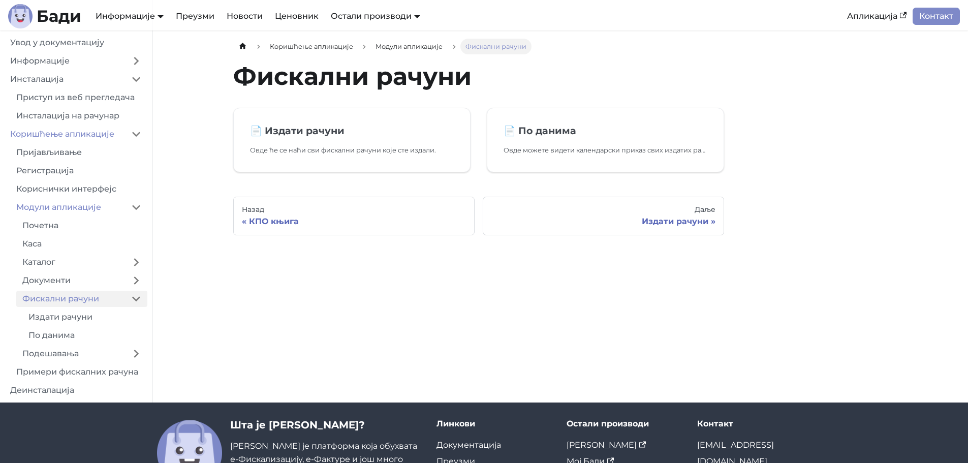
click at [108, 97] on link "Приступ из веб прегледача" at bounding box center [78, 97] width 137 height 16
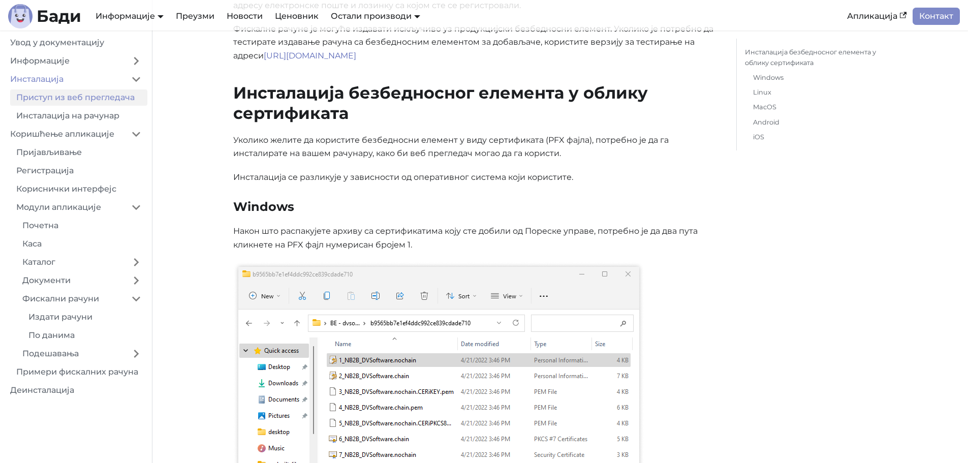
scroll to position [51, 0]
